Goal: Navigation & Orientation: Understand site structure

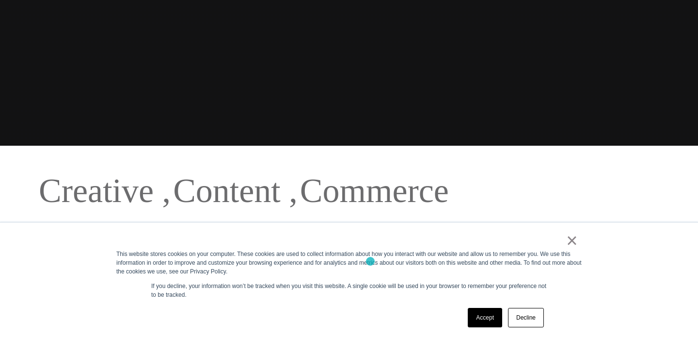
scroll to position [224, 0]
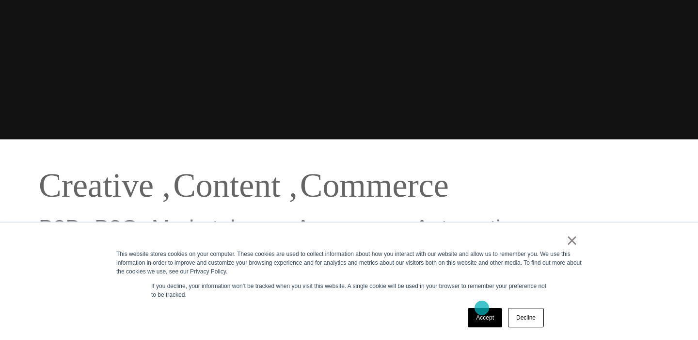
click at [482, 308] on link "Accept" at bounding box center [485, 317] width 34 height 19
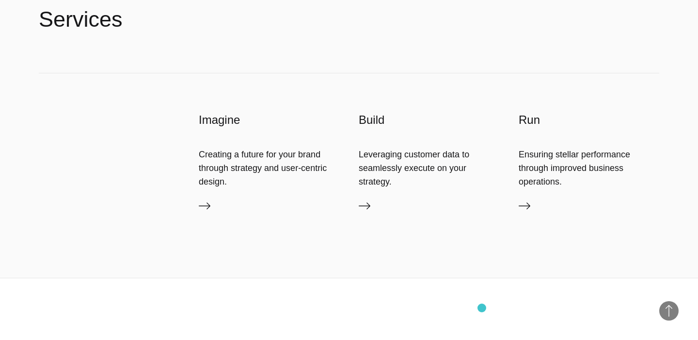
scroll to position [2555, 0]
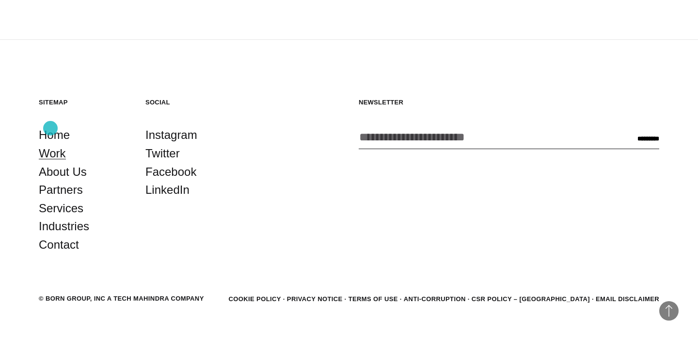
click at [50, 144] on link "Work" at bounding box center [52, 153] width 27 height 18
click at [52, 162] on link "About Us" at bounding box center [63, 171] width 48 height 18
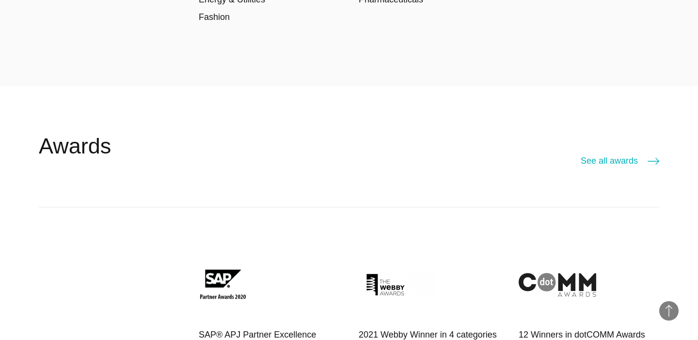
scroll to position [1612, 0]
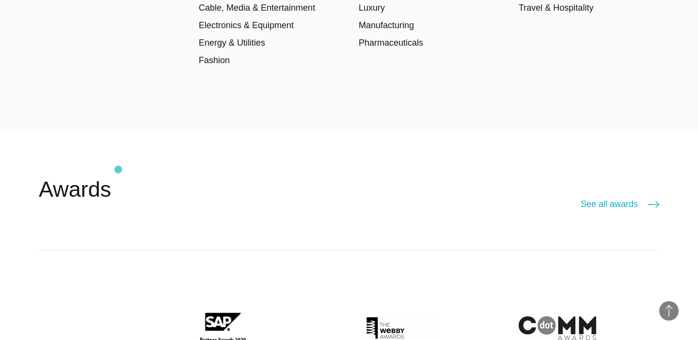
click at [118, 169] on header "Awards See all awards" at bounding box center [349, 189] width 621 height 121
click at [590, 190] on header "Awards See all awards" at bounding box center [349, 189] width 621 height 121
click at [592, 197] on link "See all awards" at bounding box center [620, 204] width 79 height 14
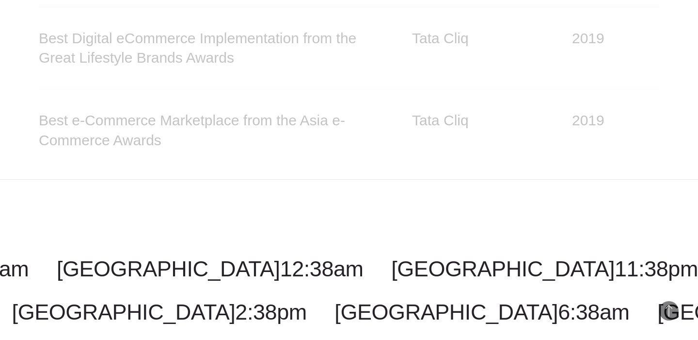
scroll to position [7481, 0]
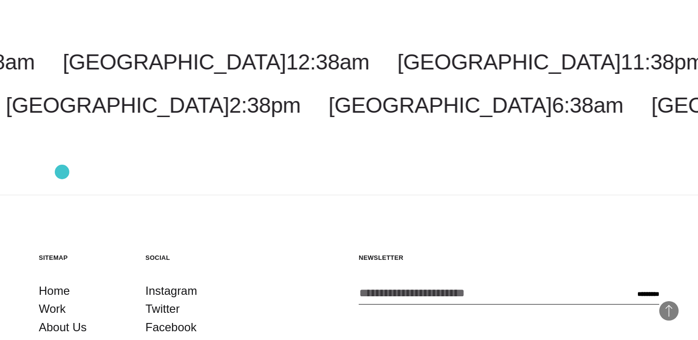
click at [62, 336] on link "Partners" at bounding box center [61, 345] width 44 height 18
